Goal: Find specific page/section: Find specific page/section

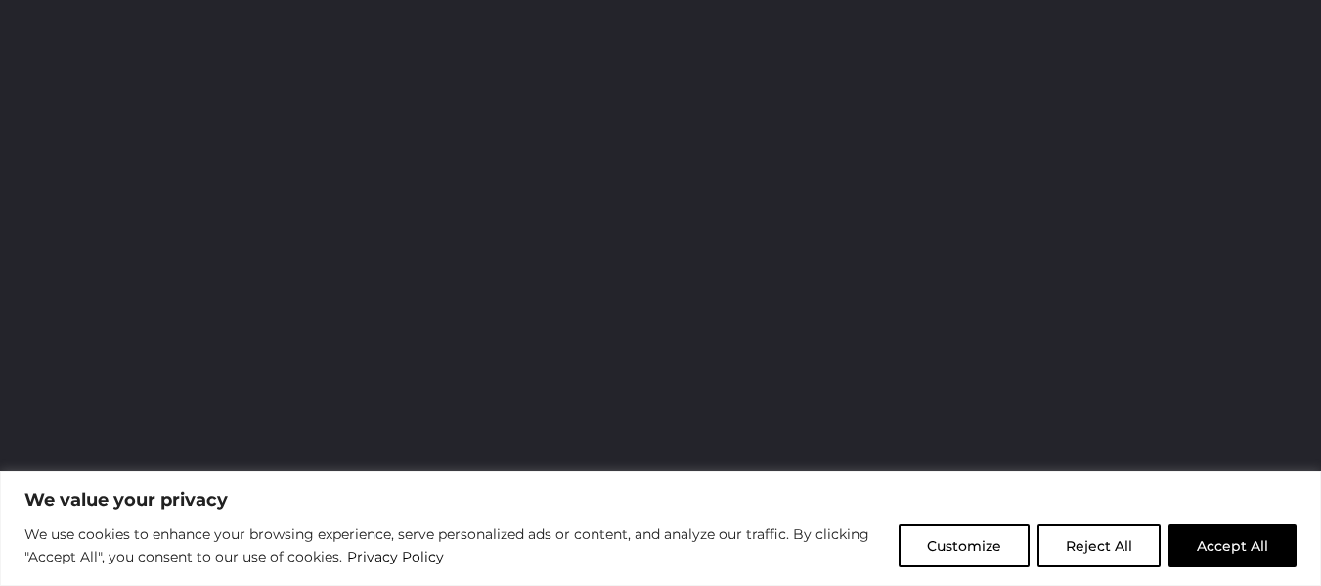
scroll to position [162, 0]
click at [1254, 532] on button "Accept All" at bounding box center [1233, 545] width 128 height 43
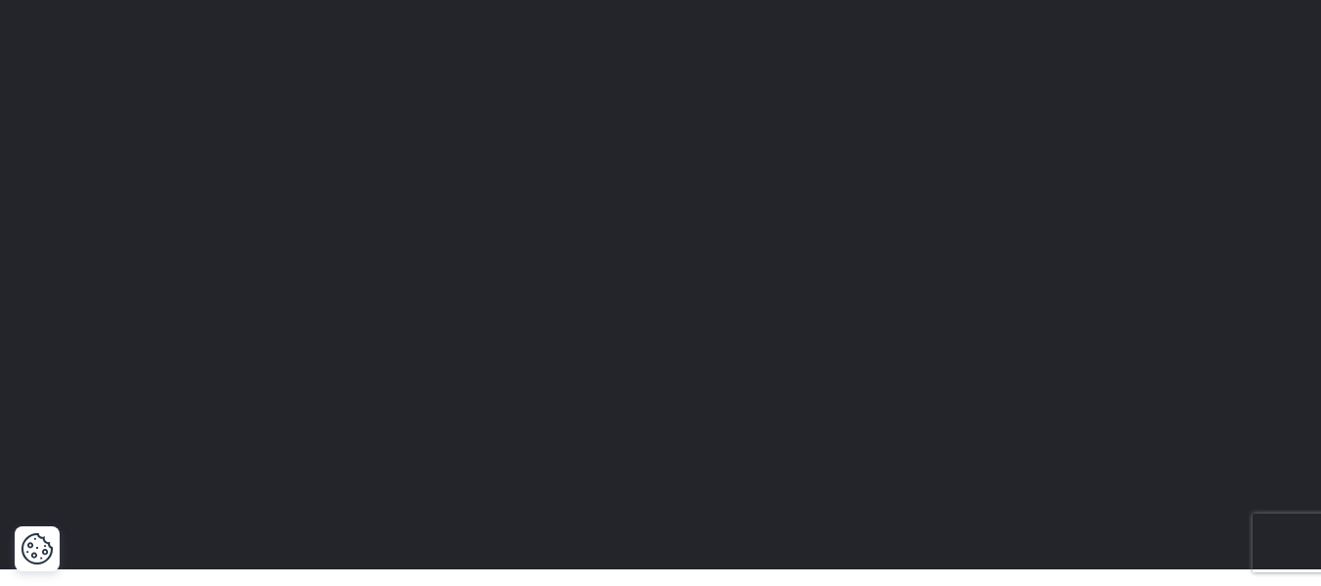
scroll to position [0, 0]
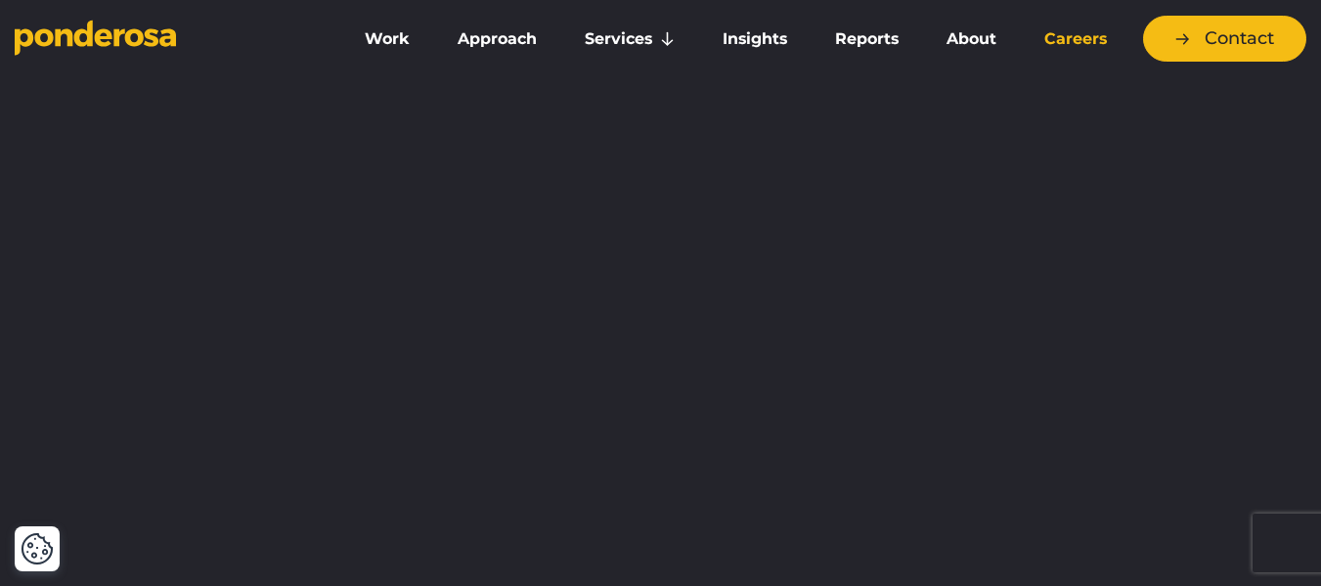
click at [1068, 33] on link "Careers" at bounding box center [1076, 39] width 103 height 41
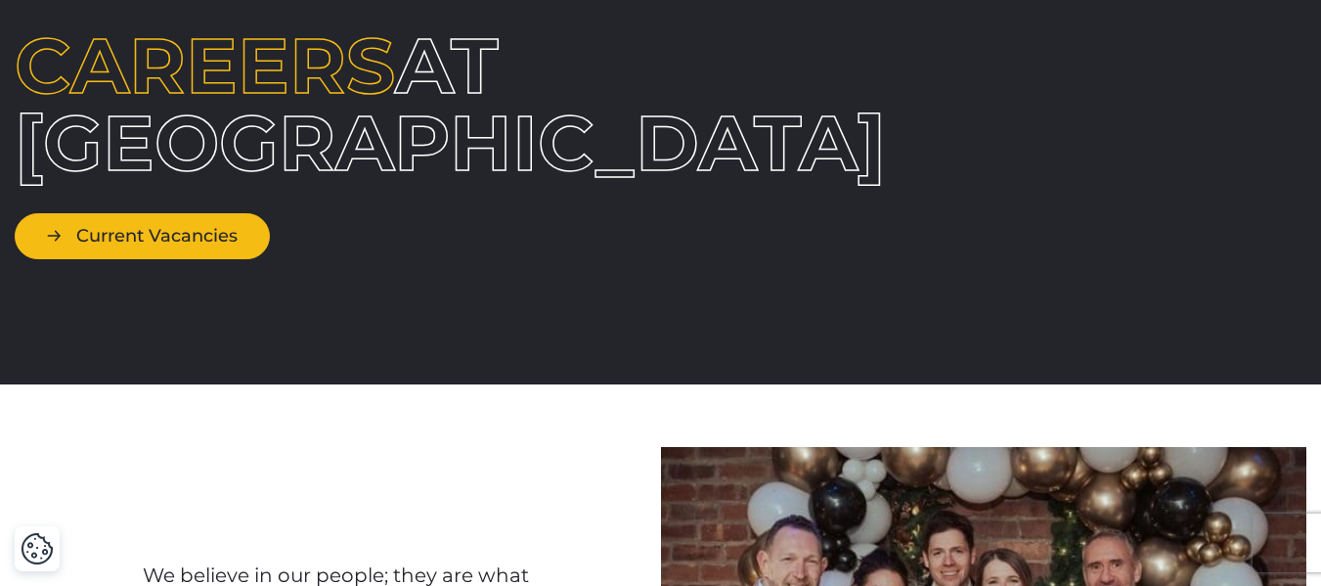
click at [122, 220] on link "Current Vacancies" at bounding box center [142, 236] width 255 height 46
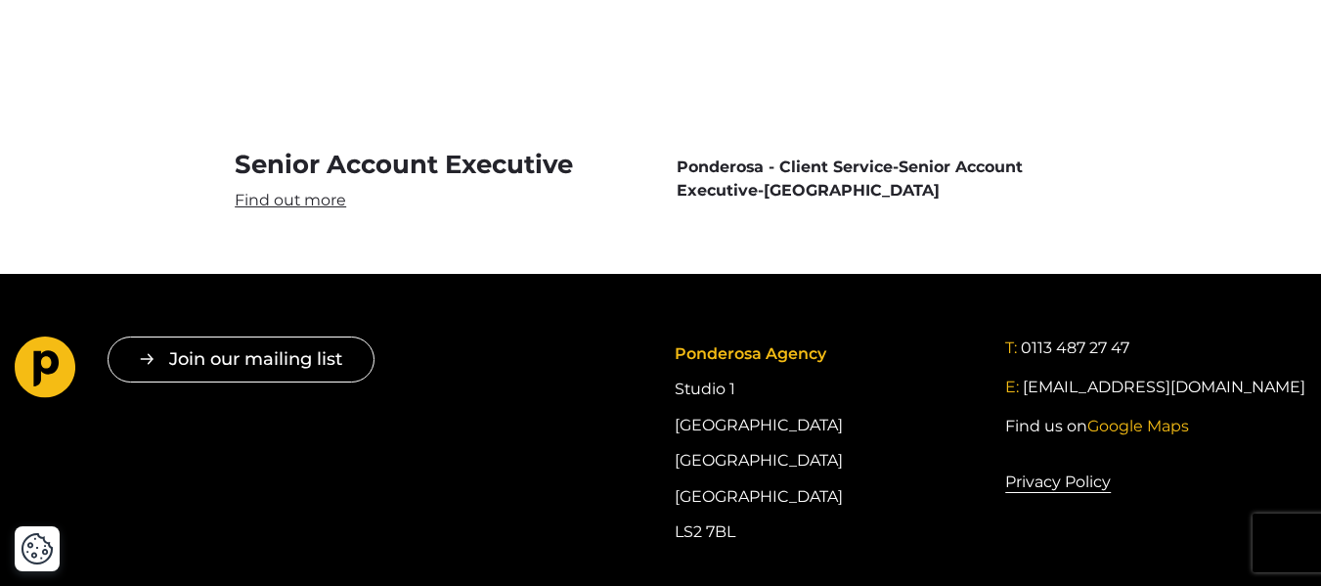
scroll to position [5828, 0]
